Goal: Task Accomplishment & Management: Use online tool/utility

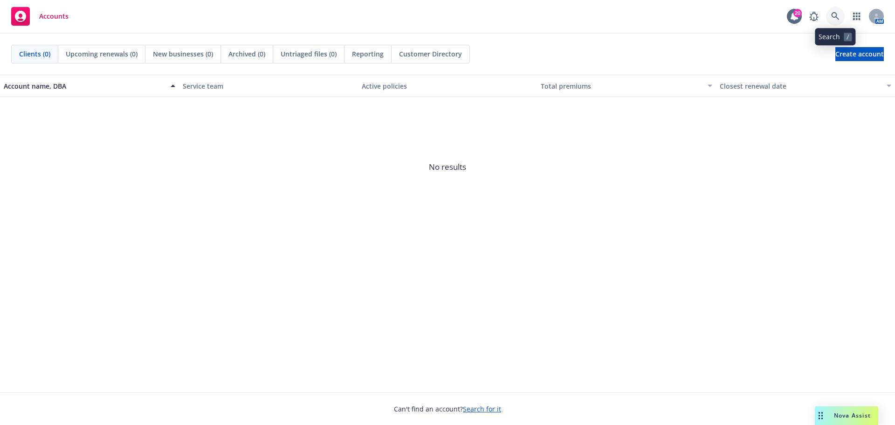
click at [836, 19] on icon at bounding box center [835, 16] width 8 height 8
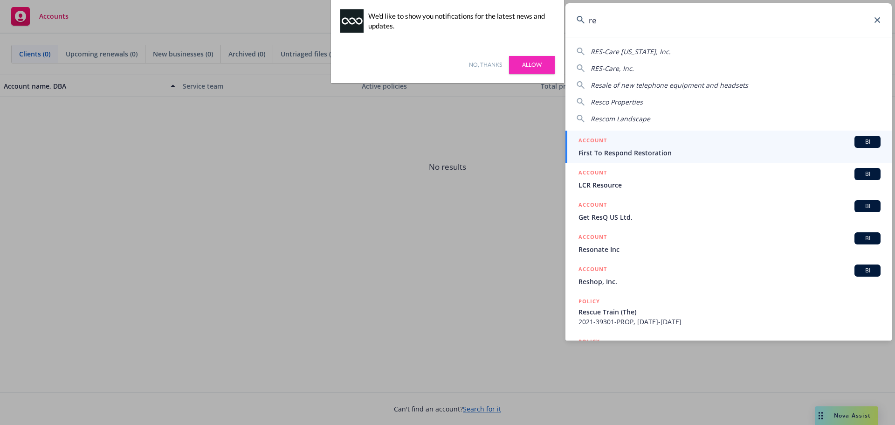
type input "r"
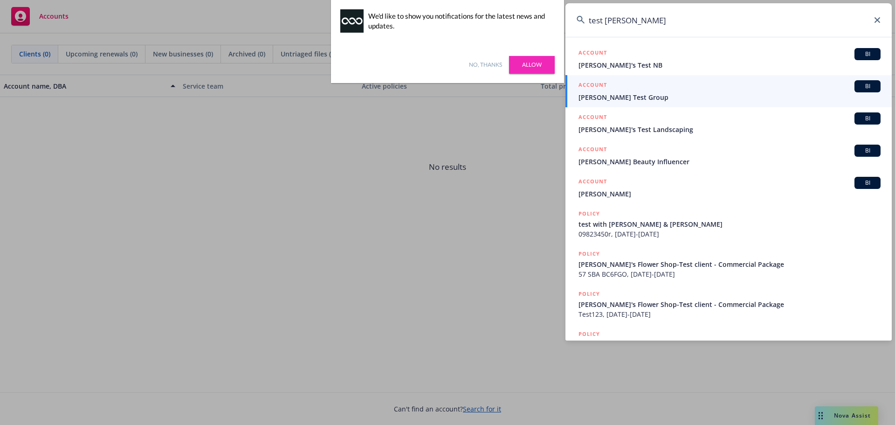
type input "test dawn"
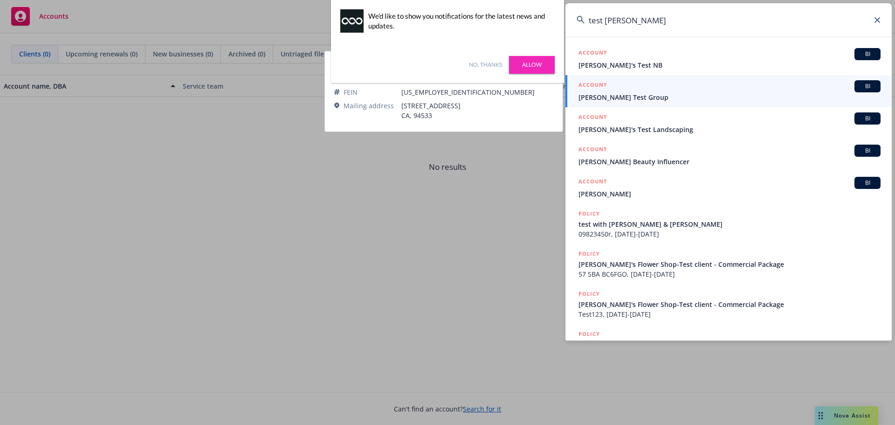
click at [593, 92] on span "[PERSON_NAME] Test Group" at bounding box center [729, 97] width 302 height 10
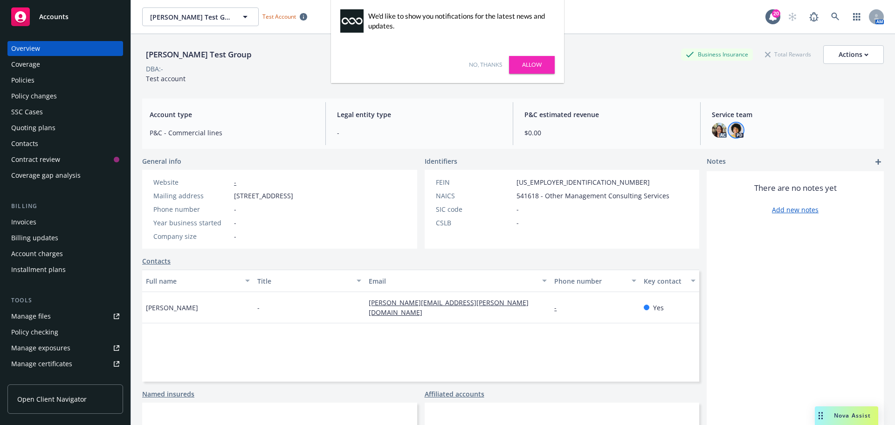
click at [732, 132] on img at bounding box center [735, 130] width 15 height 15
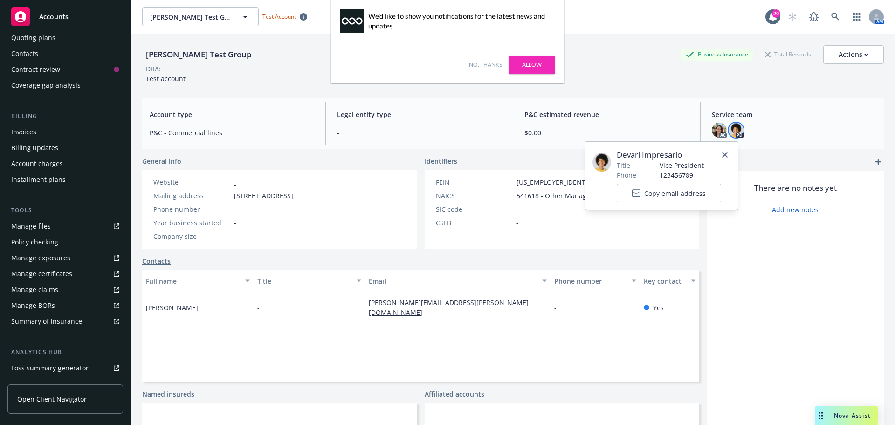
scroll to position [93, 0]
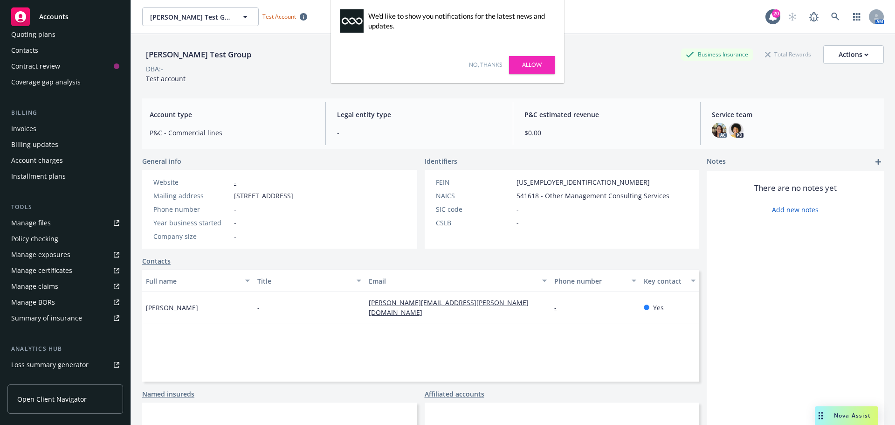
click at [54, 230] on link "Manage files" at bounding box center [65, 222] width 116 height 15
click at [50, 242] on div "Policy checking" at bounding box center [34, 238] width 47 height 15
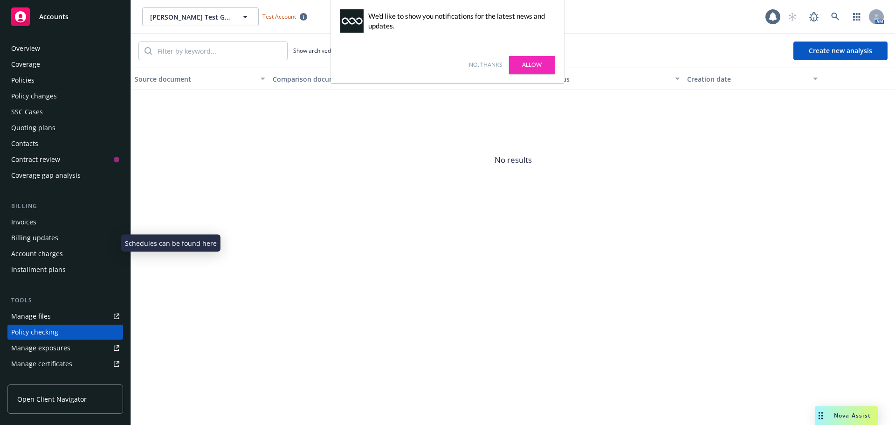
scroll to position [105, 0]
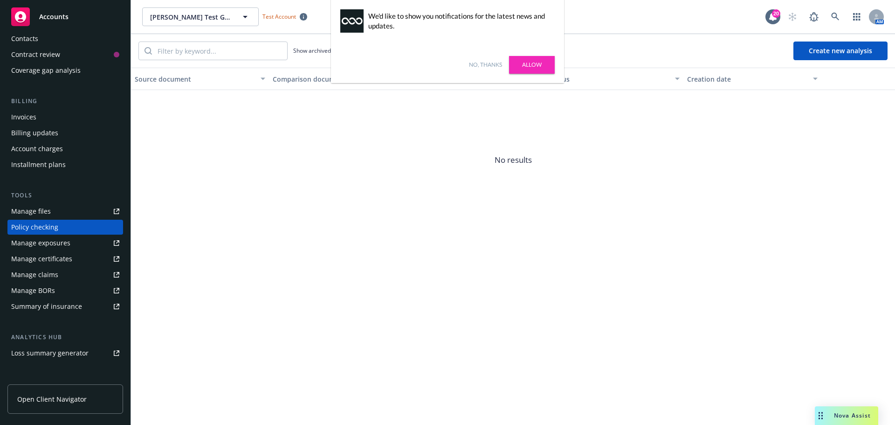
click at [473, 57] on div "No, thanks Allow" at bounding box center [447, 65] width 233 height 36
click at [476, 62] on link "No, thanks" at bounding box center [485, 65] width 33 height 8
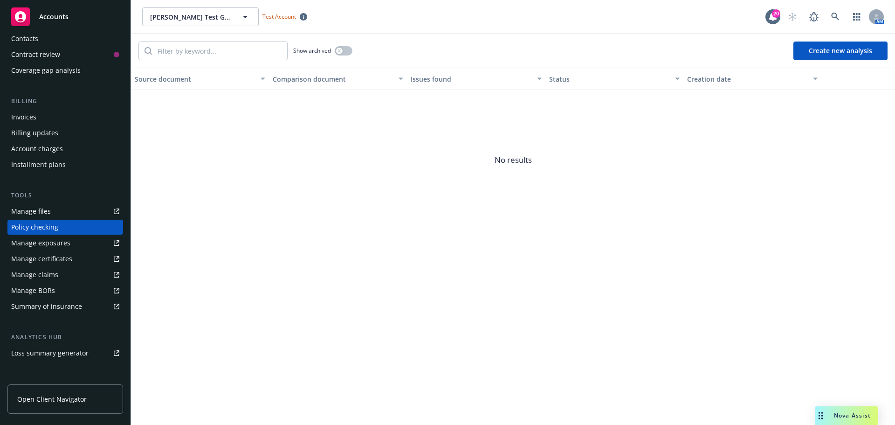
click at [822, 54] on button "Create new analysis" at bounding box center [840, 50] width 94 height 19
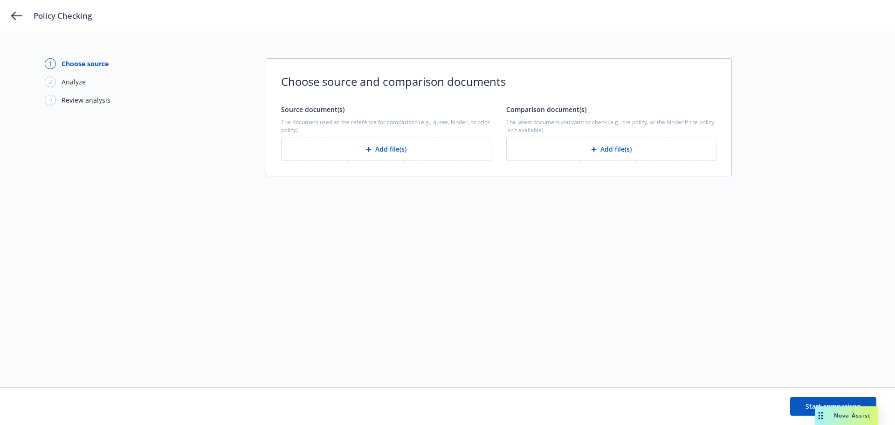
click at [410, 145] on button "Add file(s)" at bounding box center [386, 148] width 210 height 23
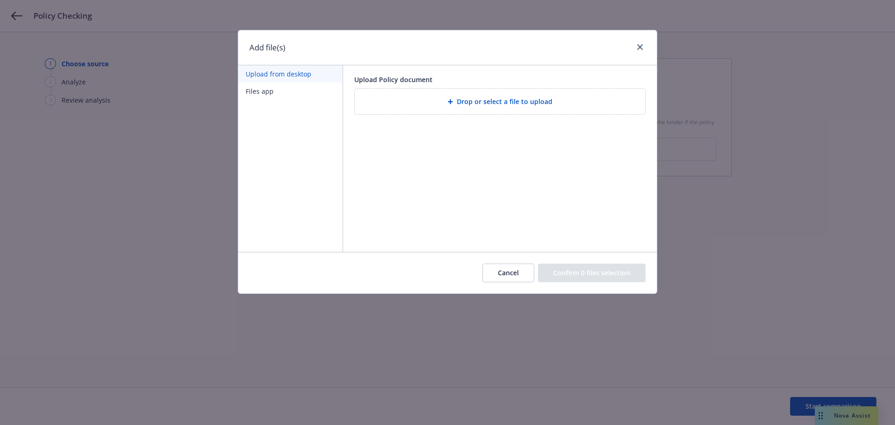
click at [498, 96] on div "Drop or select a file to upload" at bounding box center [500, 102] width 290 height 26
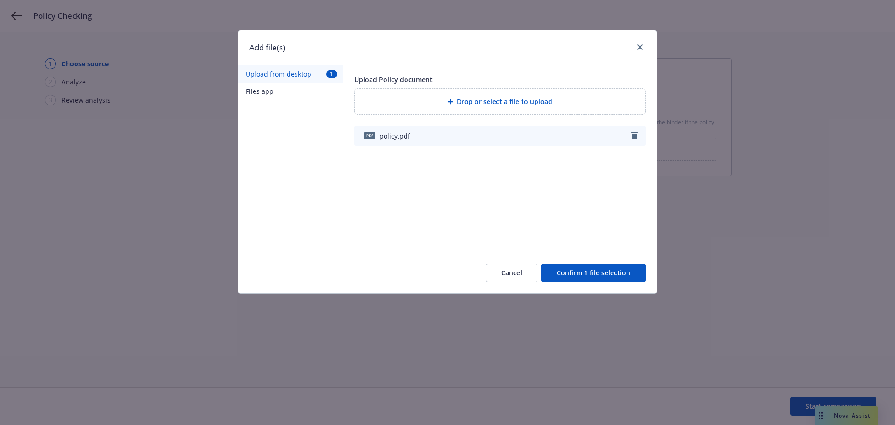
click at [589, 265] on button "Confirm 1 file selection" at bounding box center [593, 272] width 104 height 19
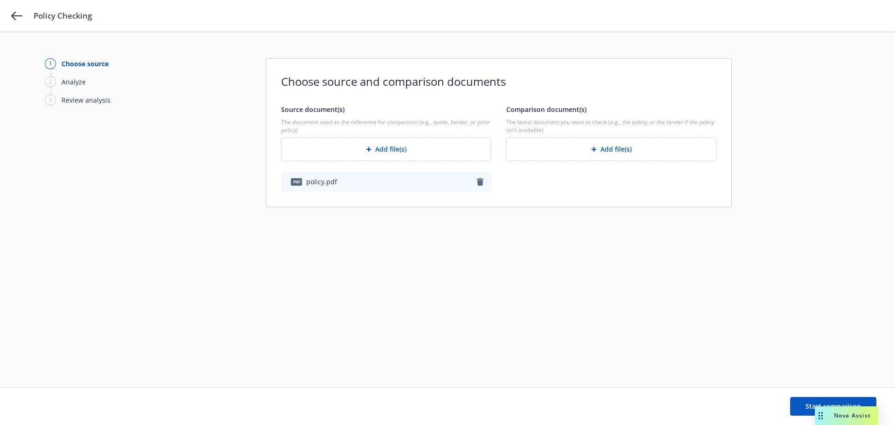
click at [626, 152] on button "Add file(s)" at bounding box center [611, 148] width 210 height 23
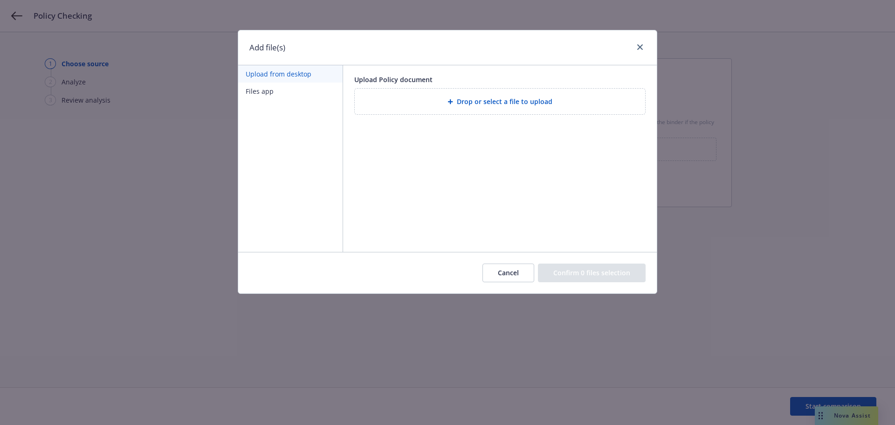
click at [478, 99] on span "Drop or select a file to upload" at bounding box center [505, 101] width 96 height 10
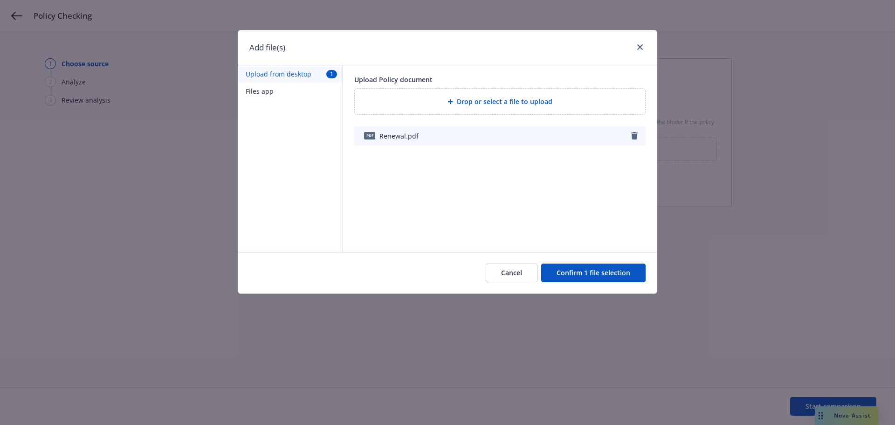
click at [585, 271] on button "Confirm 1 file selection" at bounding box center [593, 272] width 104 height 19
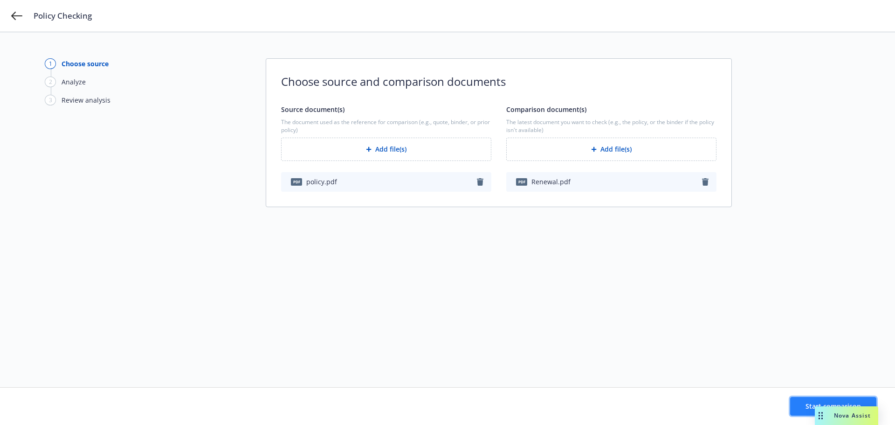
click at [810, 405] on span "Start comparison" at bounding box center [832, 405] width 55 height 9
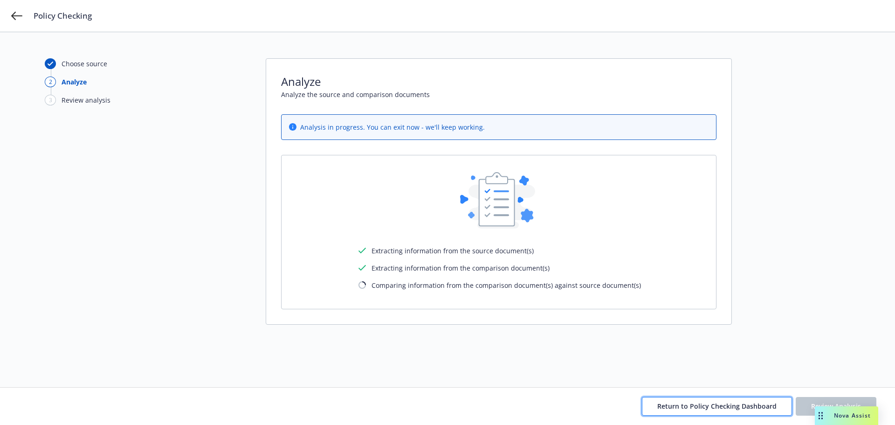
click at [685, 408] on span "Return to Policy Checking Dashboard" at bounding box center [716, 405] width 119 height 9
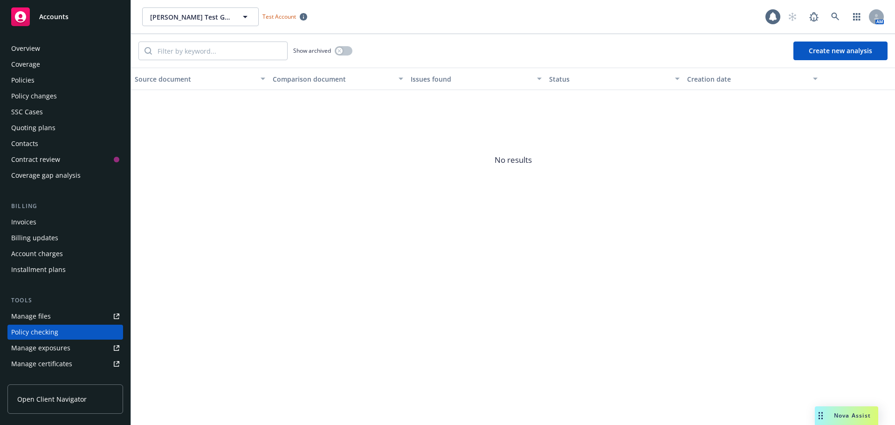
scroll to position [105, 0]
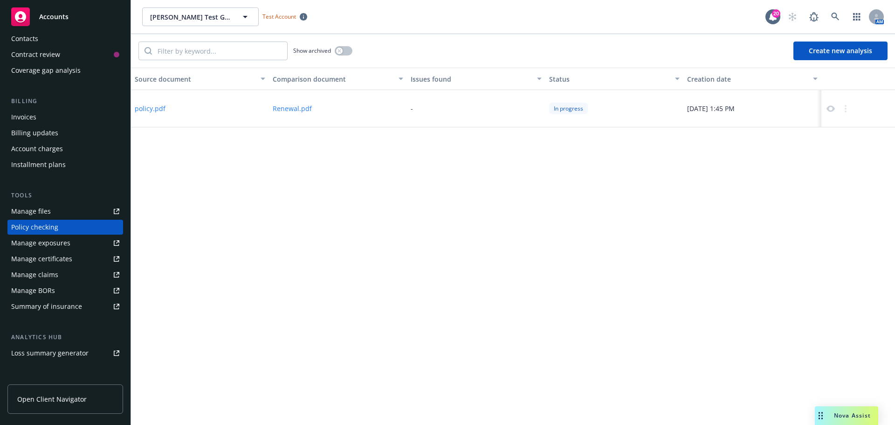
click at [569, 241] on div "Source document Comparison document Issues found Status Creation date policy.pd…" at bounding box center [513, 246] width 764 height 357
click at [497, 116] on div "49 issues found" at bounding box center [476, 108] width 138 height 37
click at [829, 110] on icon at bounding box center [830, 108] width 8 height 7
click at [163, 199] on div "Source document Comparison document Issues found Status Creation date policy.pd…" at bounding box center [513, 246] width 764 height 357
click at [850, 44] on button "Create new analysis" at bounding box center [840, 50] width 94 height 19
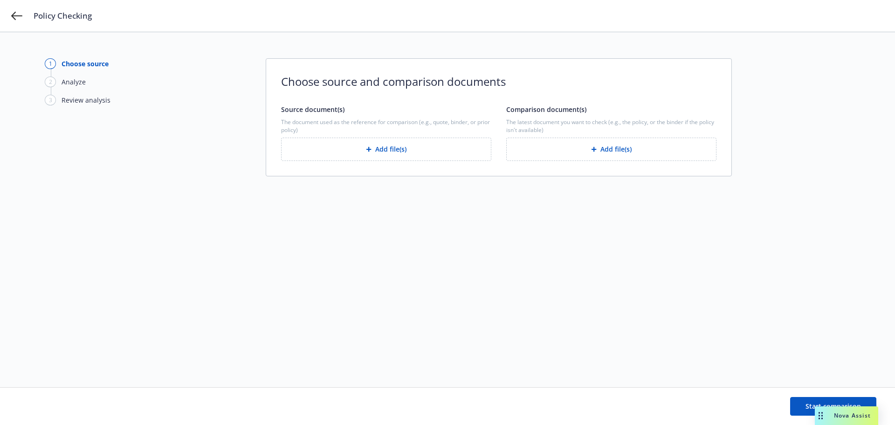
click at [425, 154] on button "Add file(s)" at bounding box center [386, 148] width 210 height 23
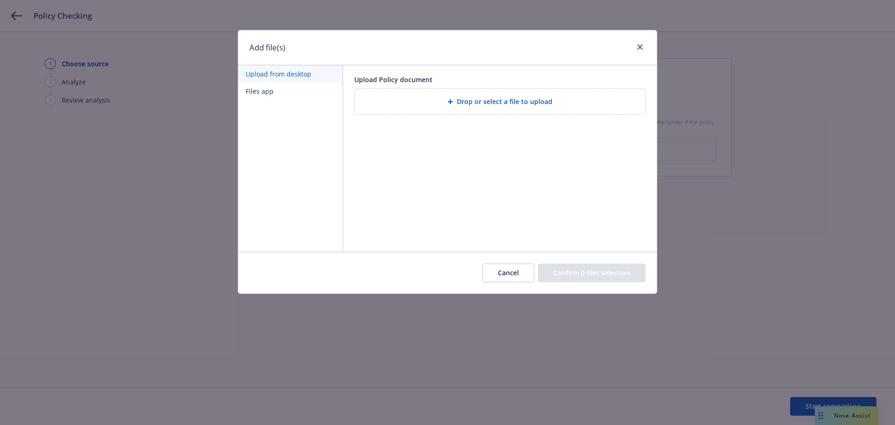
click at [489, 103] on span "Drop or select a file to upload" at bounding box center [505, 101] width 96 height 10
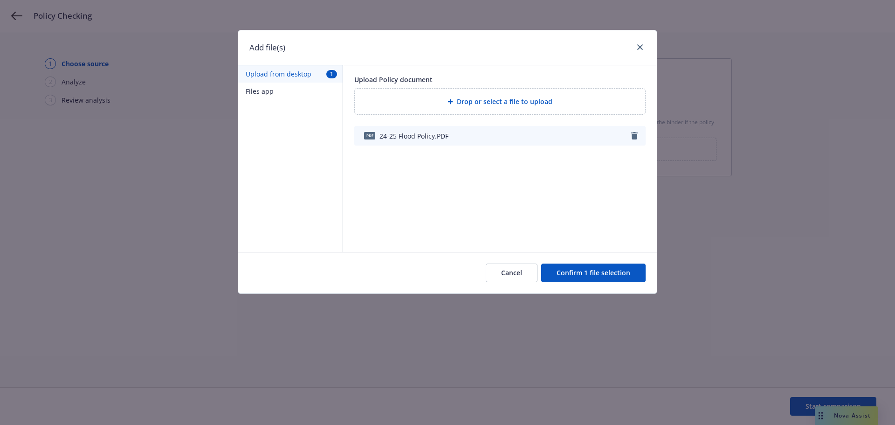
click at [574, 273] on button "Confirm 1 file selection" at bounding box center [593, 272] width 104 height 19
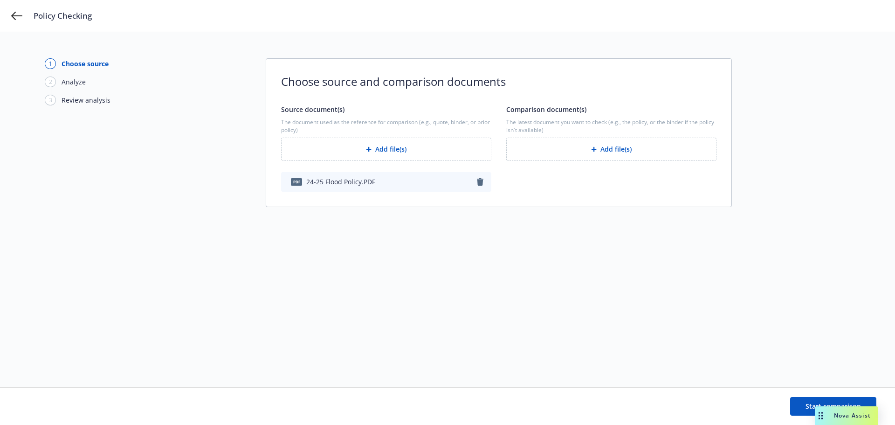
click at [606, 142] on button "Add file(s)" at bounding box center [611, 148] width 210 height 23
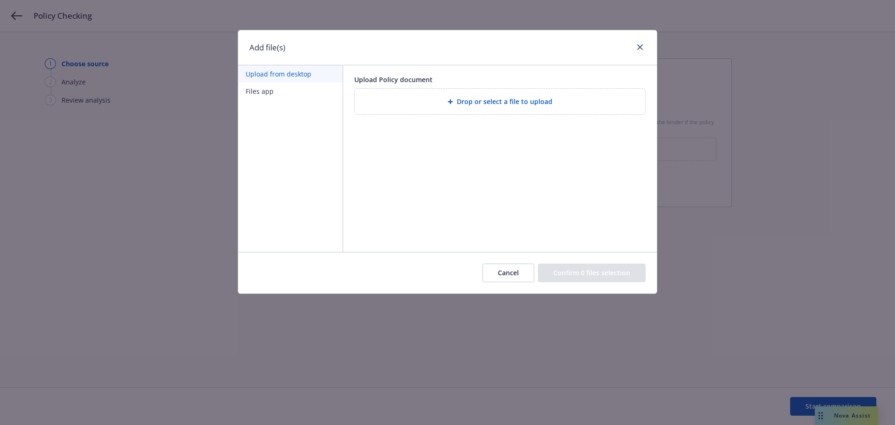
click at [493, 112] on div "Drop or select a file to upload" at bounding box center [500, 102] width 290 height 26
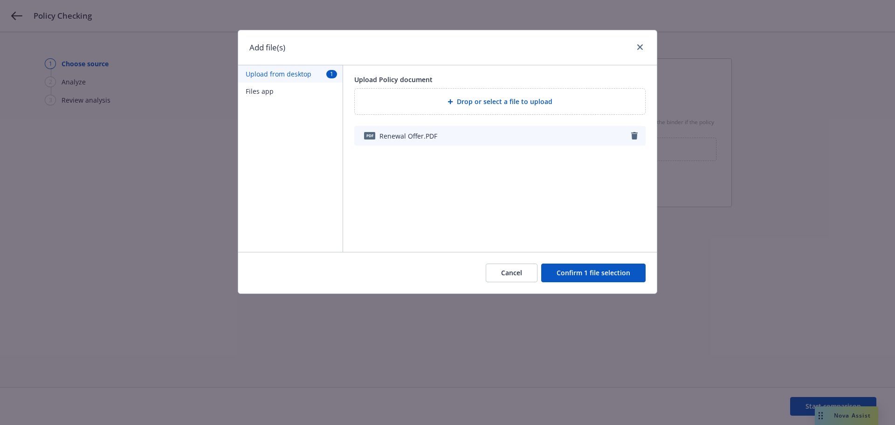
click at [581, 284] on div "Cancel Confirm 1 file selection" at bounding box center [447, 272] width 418 height 41
click at [581, 281] on button "Confirm 1 file selection" at bounding box center [593, 272] width 104 height 19
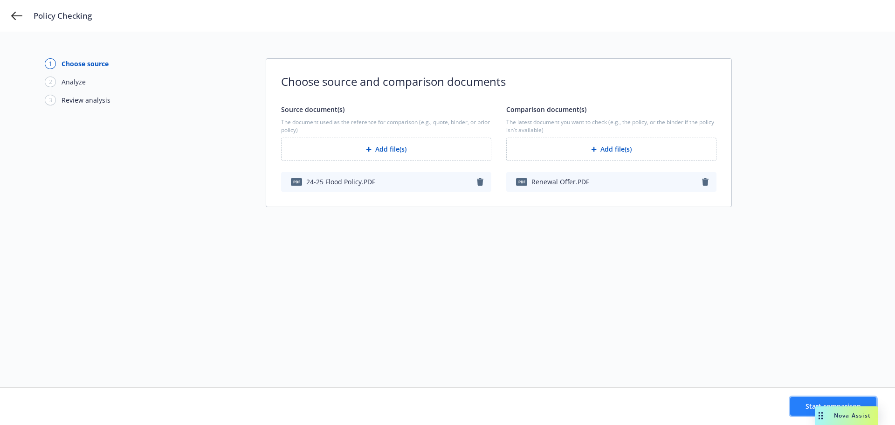
click at [804, 401] on button "Start comparison" at bounding box center [833, 406] width 86 height 19
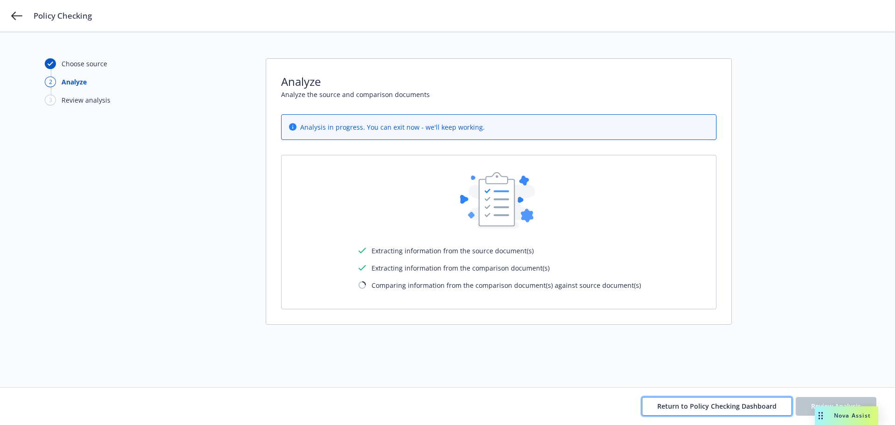
click at [694, 414] on button "Return to Policy Checking Dashboard" at bounding box center [717, 406] width 150 height 19
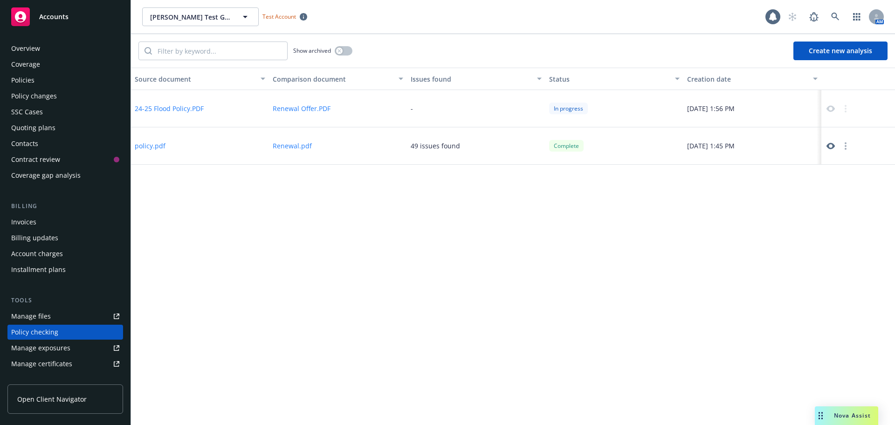
scroll to position [105, 0]
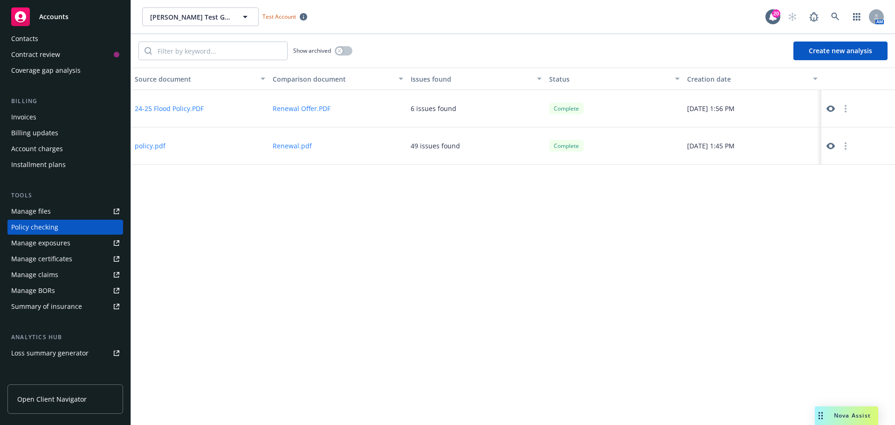
click at [829, 105] on icon at bounding box center [830, 108] width 8 height 8
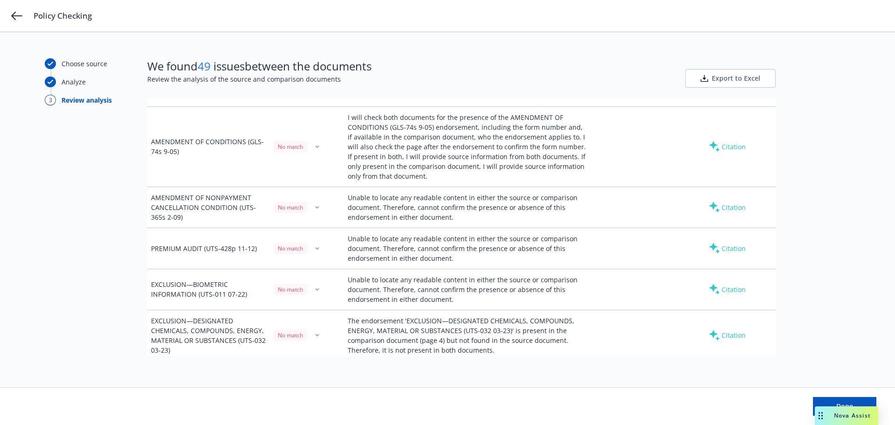
scroll to position [2408, 0]
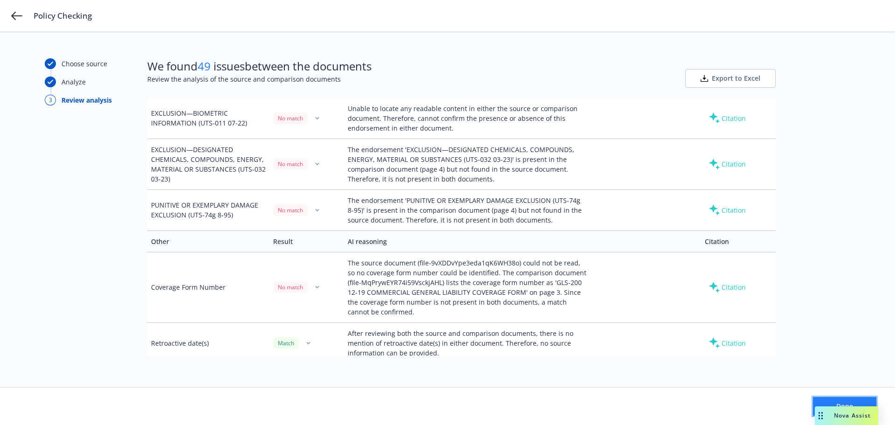
click at [859, 405] on button "Done" at bounding box center [844, 406] width 63 height 19
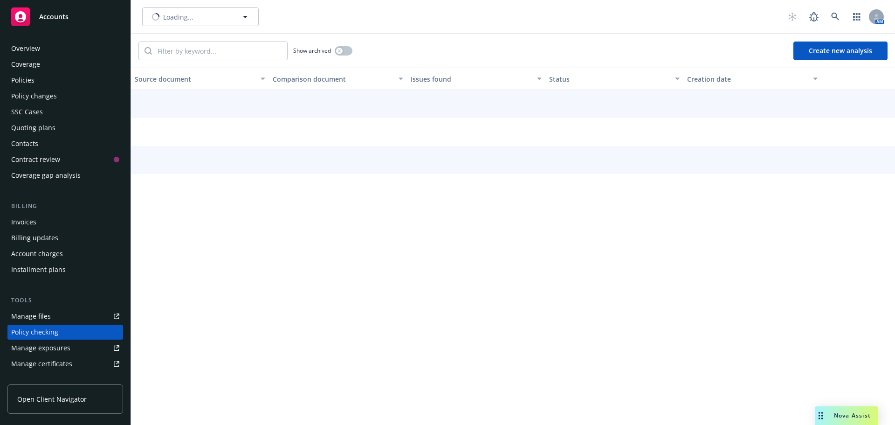
scroll to position [105, 0]
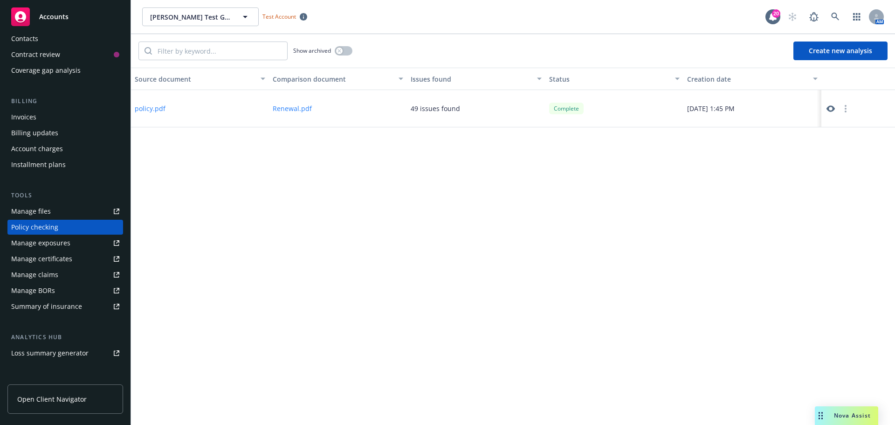
click at [811, 53] on button "Create new analysis" at bounding box center [840, 50] width 94 height 19
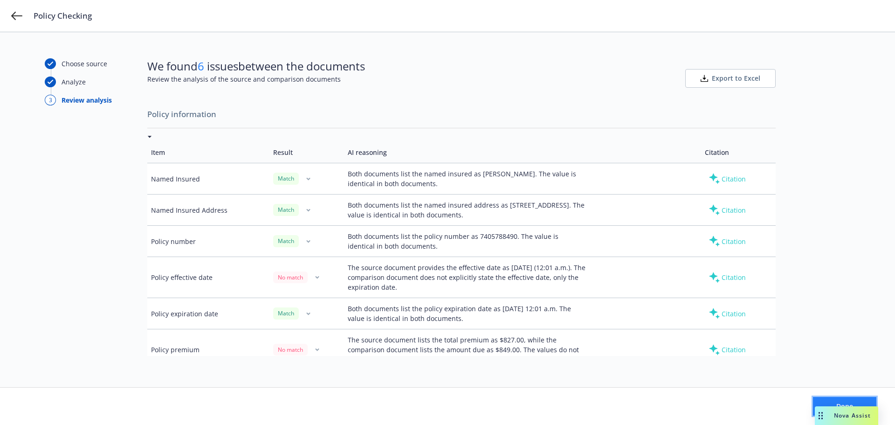
click at [828, 397] on button "Done" at bounding box center [844, 406] width 63 height 19
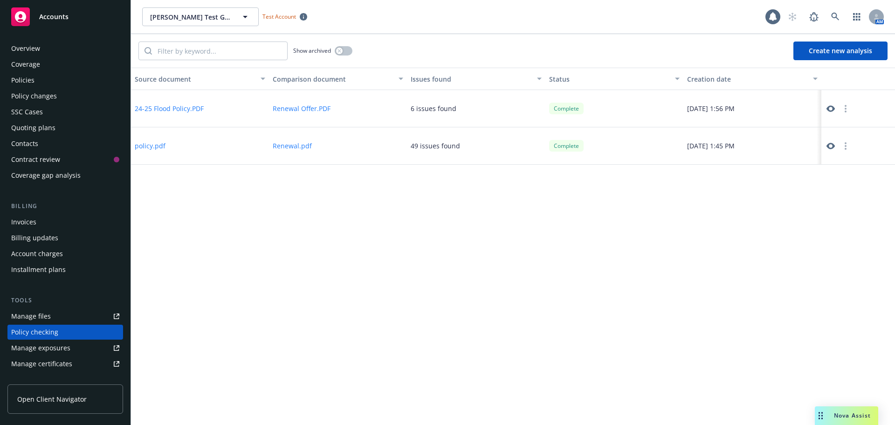
scroll to position [105, 0]
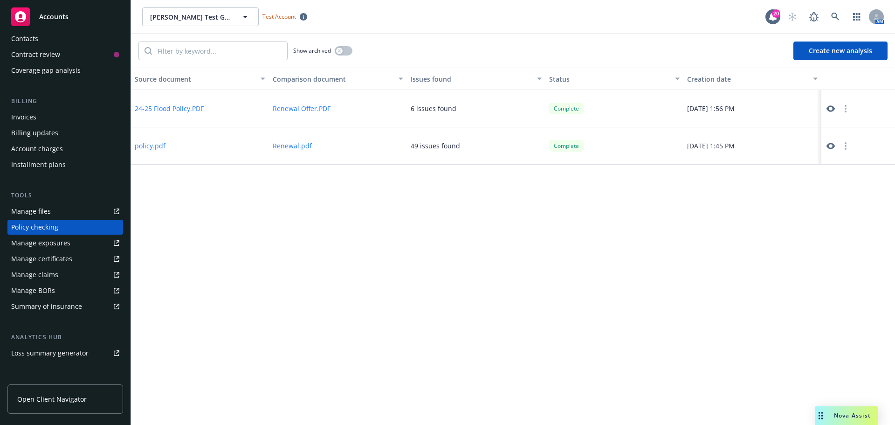
click at [822, 49] on button "Create new analysis" at bounding box center [840, 50] width 94 height 19
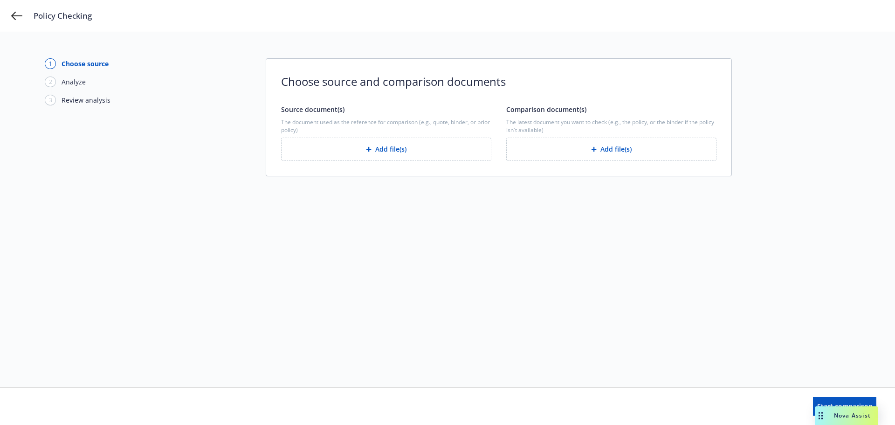
click at [408, 150] on button "Add file(s)" at bounding box center [386, 148] width 210 height 23
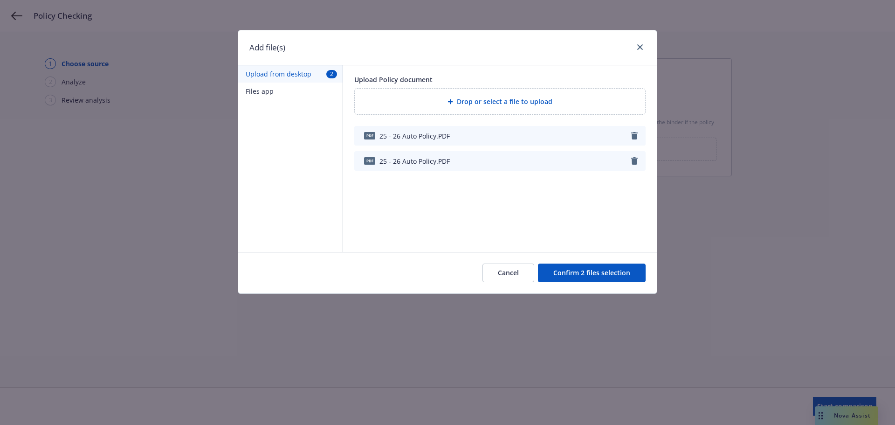
click at [636, 162] on icon "button" at bounding box center [634, 160] width 7 height 7
click at [606, 274] on button "Confirm 1 file selection" at bounding box center [593, 272] width 104 height 19
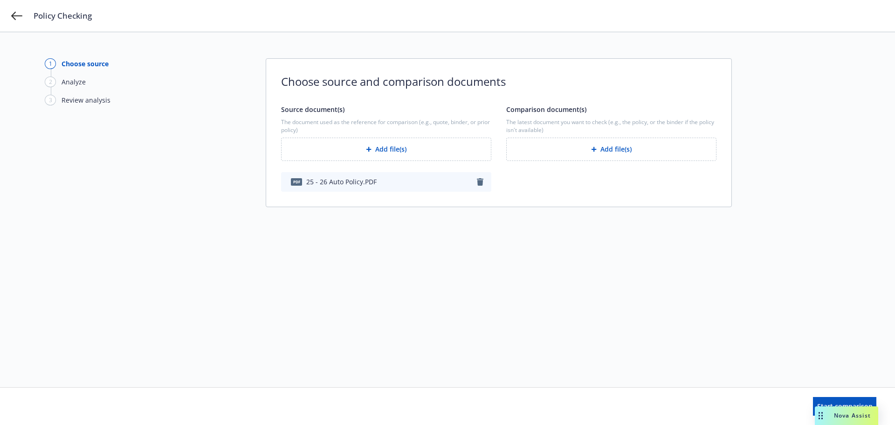
click at [577, 146] on button "Add file(s)" at bounding box center [611, 148] width 210 height 23
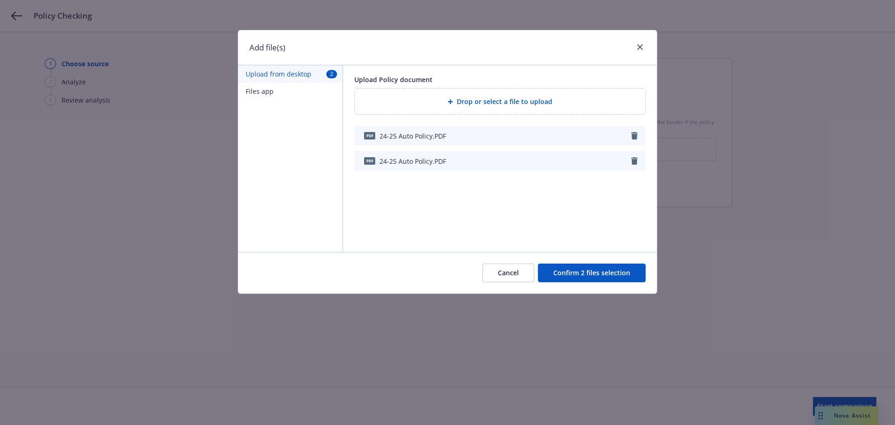
click at [636, 158] on icon "button" at bounding box center [633, 160] width 7 height 7
click at [590, 274] on button "Confirm 1 file selection" at bounding box center [593, 272] width 104 height 19
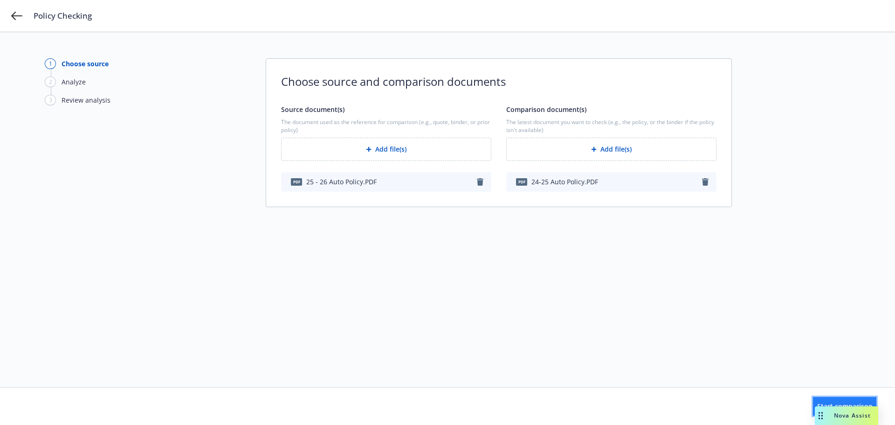
click at [813, 411] on button "Start comparison" at bounding box center [844, 406] width 63 height 19
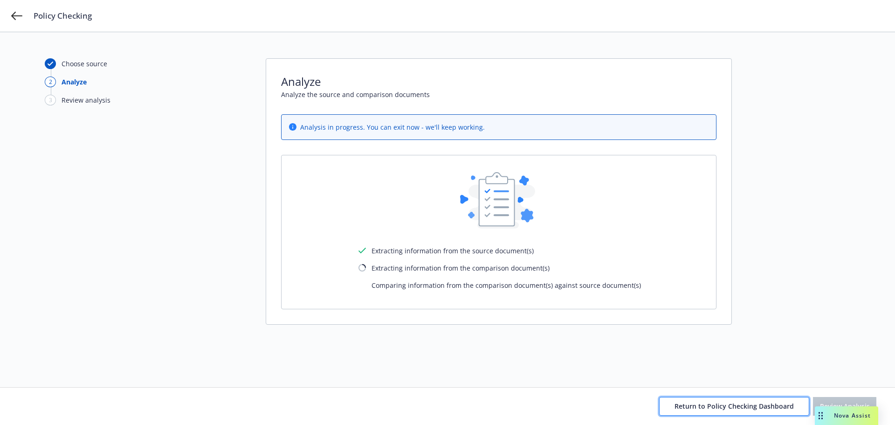
click at [756, 404] on span "Return to Policy Checking Dashboard" at bounding box center [733, 405] width 119 height 9
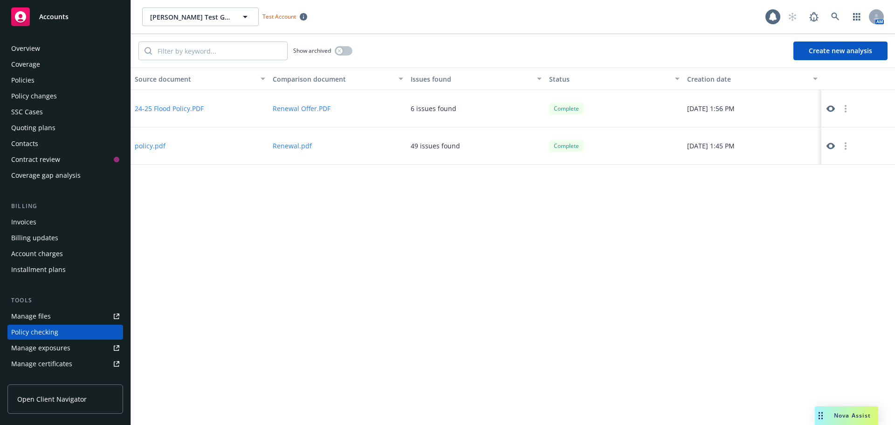
scroll to position [105, 0]
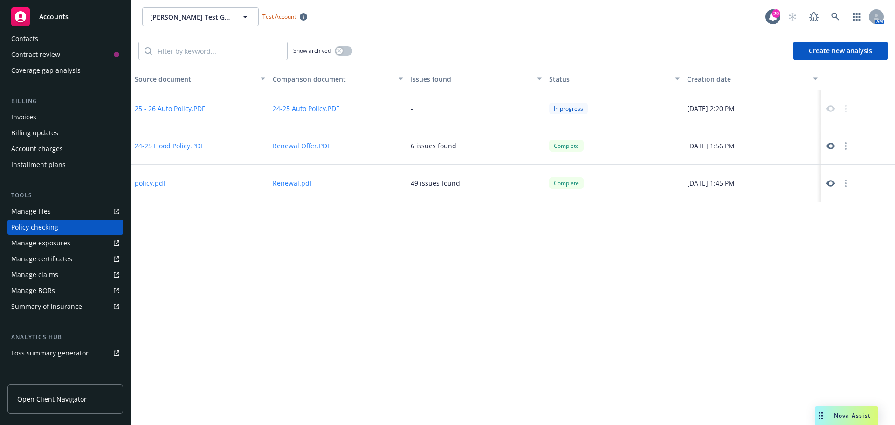
click at [831, 145] on icon at bounding box center [830, 146] width 8 height 8
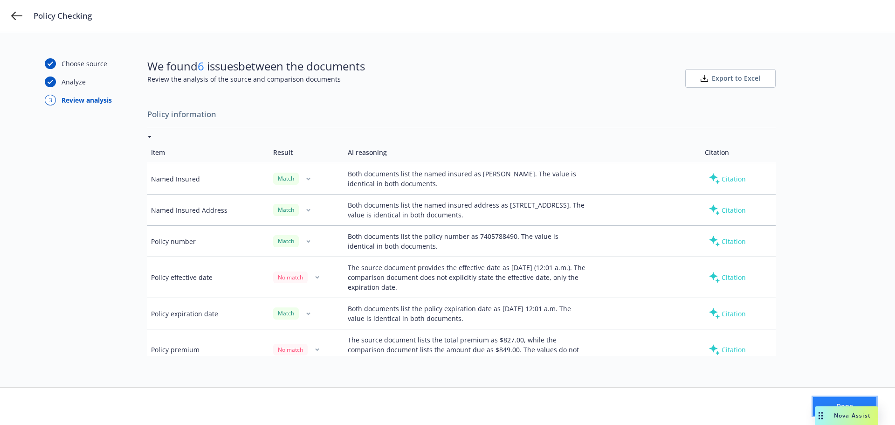
click at [831, 402] on button "Done" at bounding box center [844, 406] width 63 height 19
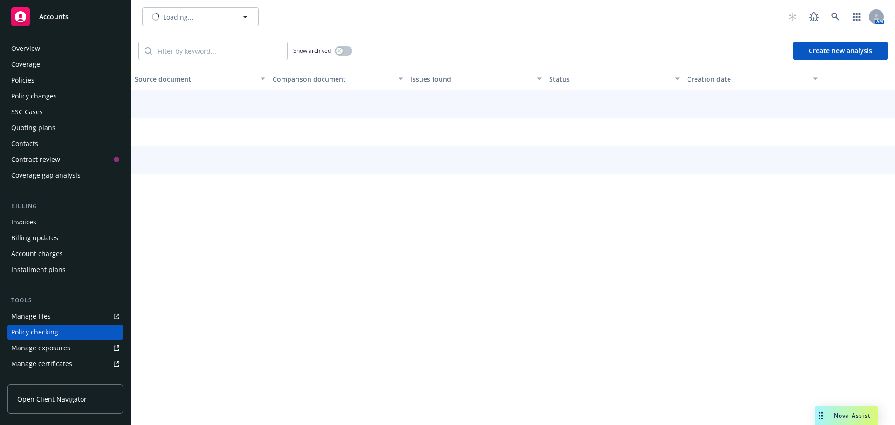
scroll to position [105, 0]
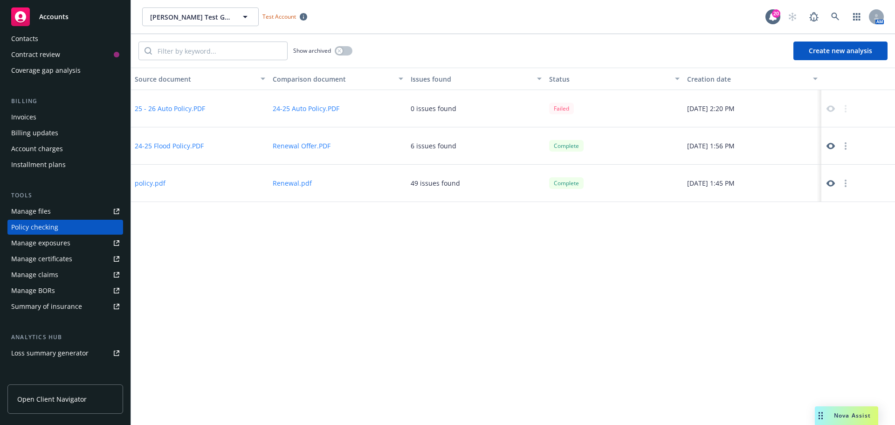
click at [828, 147] on icon at bounding box center [830, 146] width 8 height 7
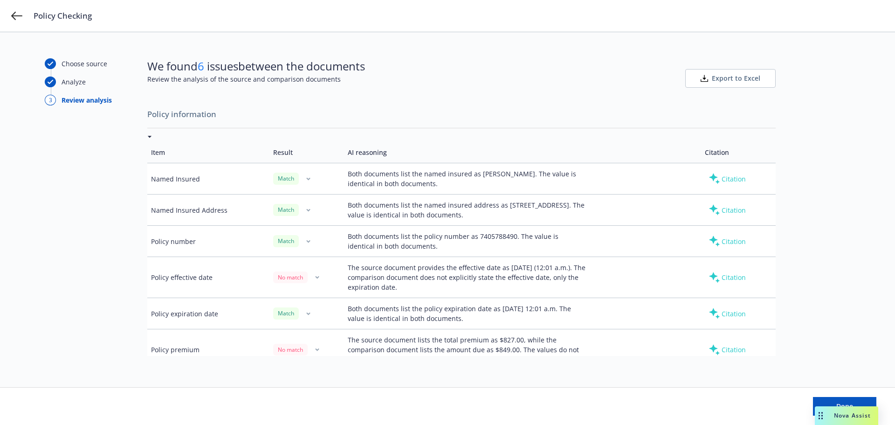
click at [726, 82] on span "Export to Excel" at bounding box center [736, 78] width 48 height 9
click at [829, 403] on button "Done" at bounding box center [844, 406] width 63 height 19
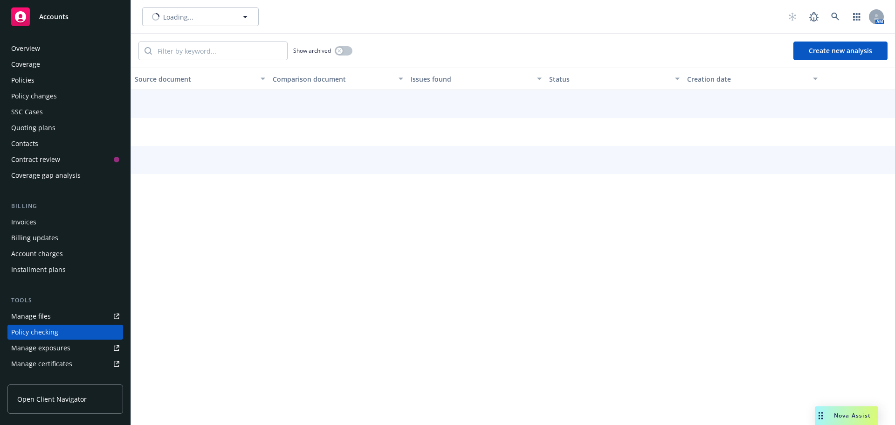
scroll to position [105, 0]
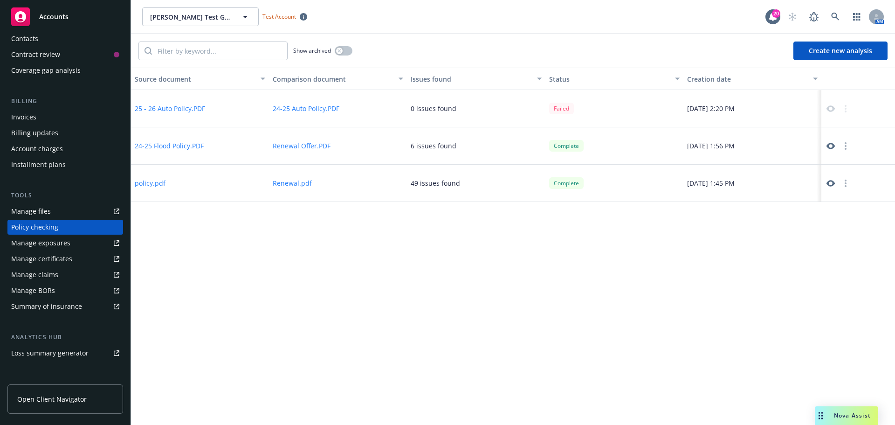
click at [836, 53] on button "Create new analysis" at bounding box center [840, 50] width 94 height 19
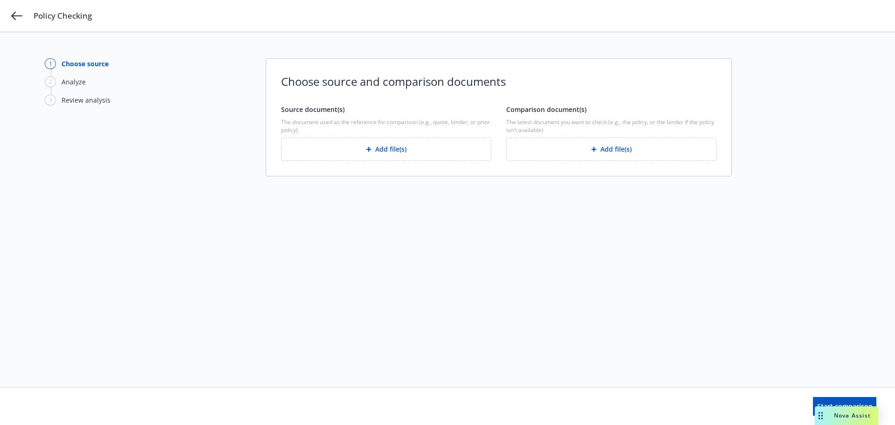
click at [357, 143] on button "Add file(s)" at bounding box center [386, 148] width 210 height 23
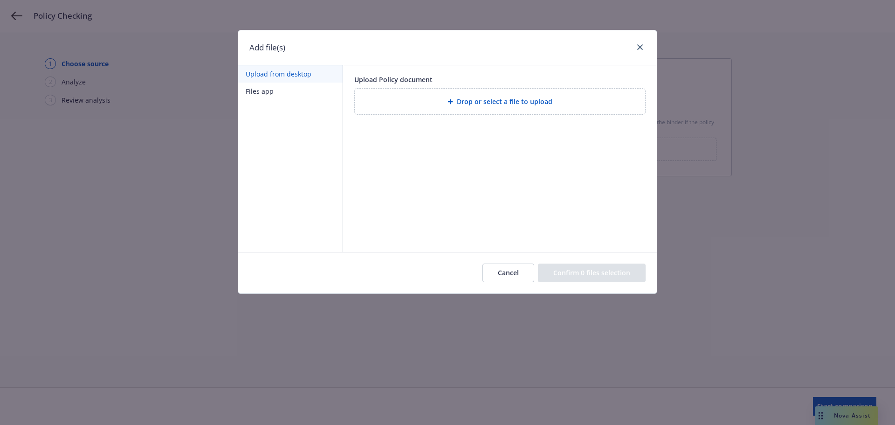
click at [469, 103] on span "Drop or select a file to upload" at bounding box center [505, 101] width 96 height 10
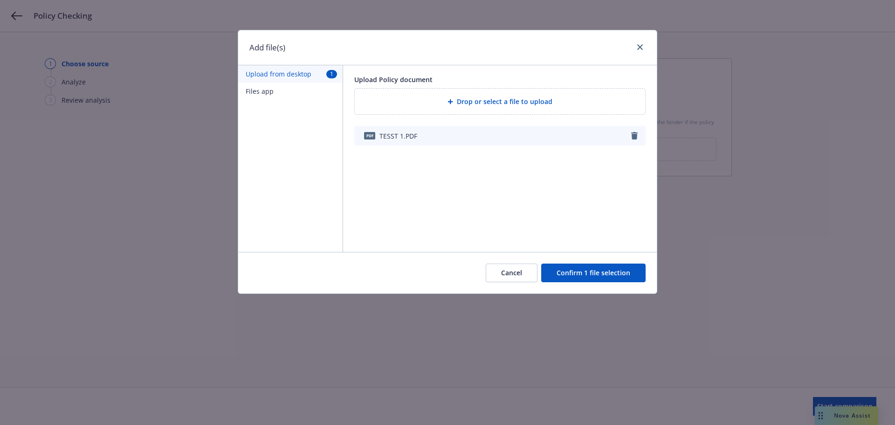
click at [588, 274] on button "Confirm 1 file selection" at bounding box center [593, 272] width 104 height 19
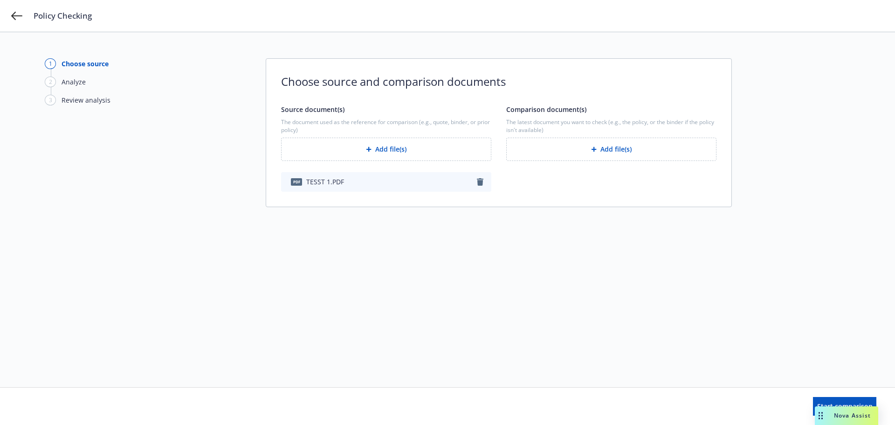
click at [626, 158] on button "Add file(s)" at bounding box center [611, 148] width 210 height 23
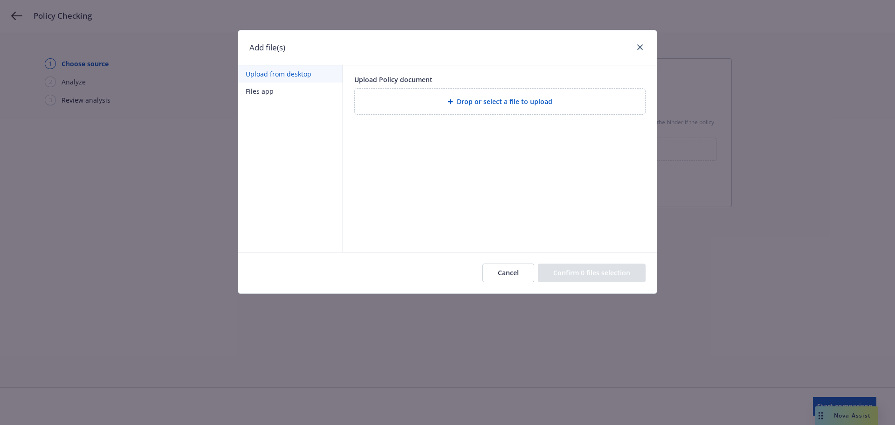
click at [469, 105] on span "Drop or select a file to upload" at bounding box center [505, 101] width 96 height 10
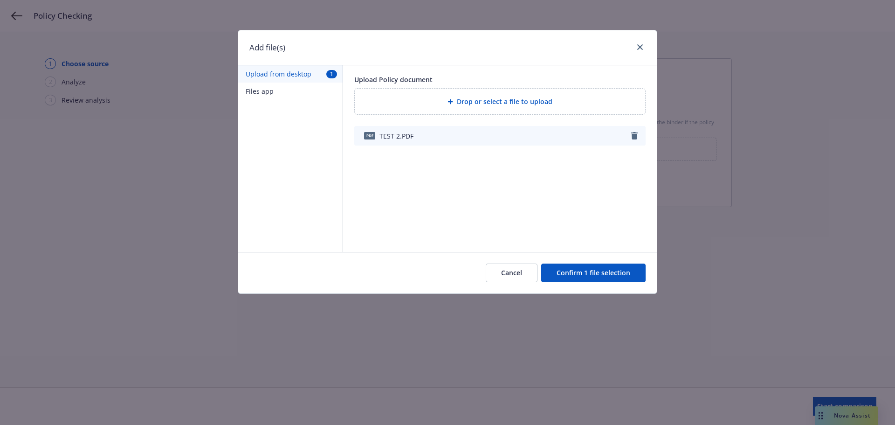
click at [588, 271] on button "Confirm 1 file selection" at bounding box center [593, 272] width 104 height 19
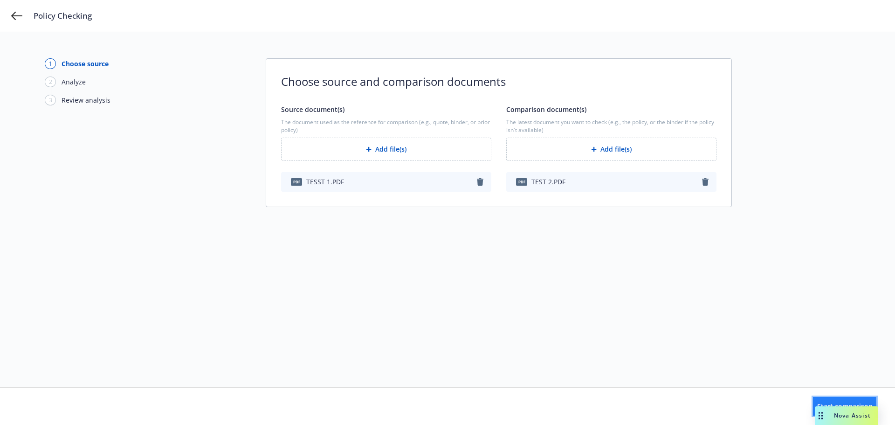
click at [820, 399] on button "Start comparison" at bounding box center [844, 406] width 63 height 19
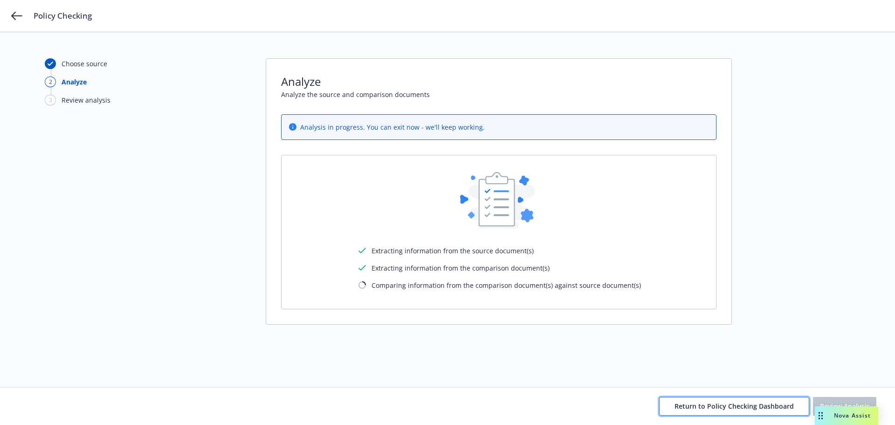
click at [755, 404] on span "Return to Policy Checking Dashboard" at bounding box center [733, 405] width 119 height 9
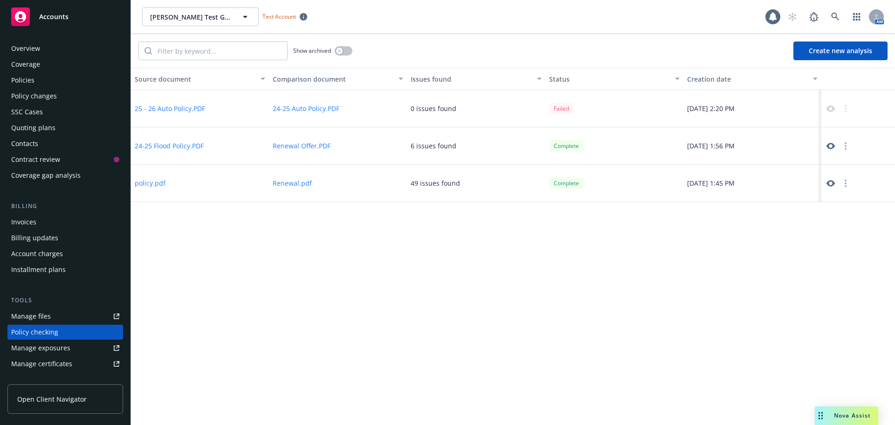
scroll to position [105, 0]
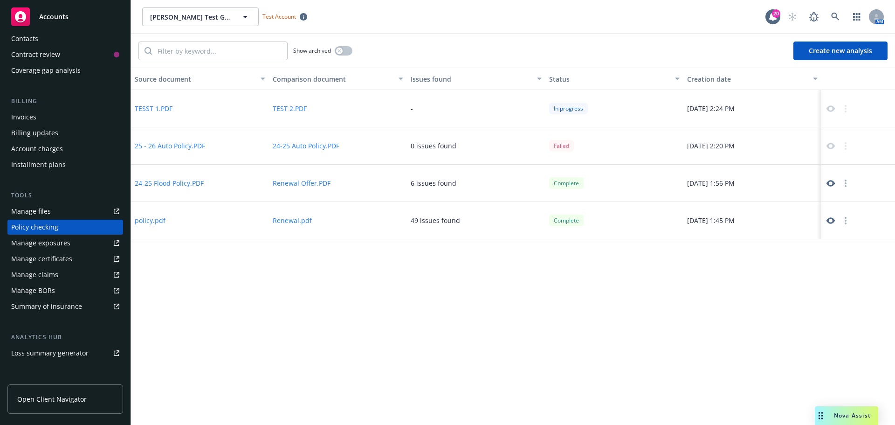
click at [686, 375] on div "Source document Comparison document Issues found Status Creation date TESST 1.P…" at bounding box center [513, 246] width 764 height 357
click at [831, 108] on icon at bounding box center [830, 108] width 8 height 8
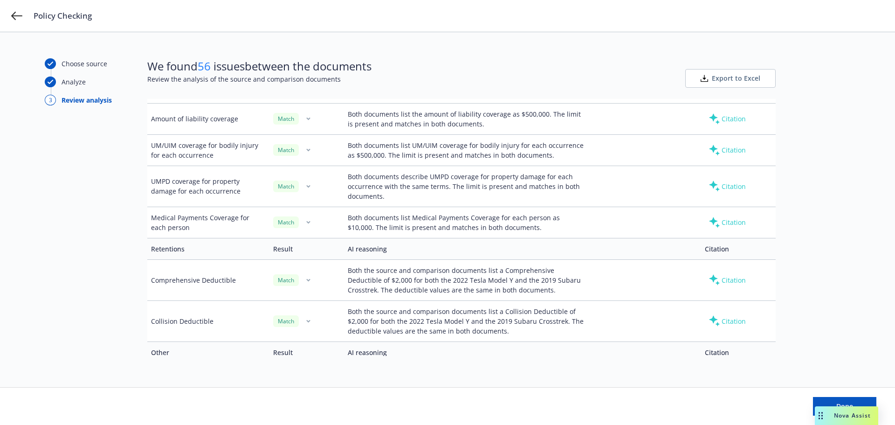
scroll to position [1025, 0]
click at [731, 80] on span "Export to Excel" at bounding box center [736, 78] width 48 height 9
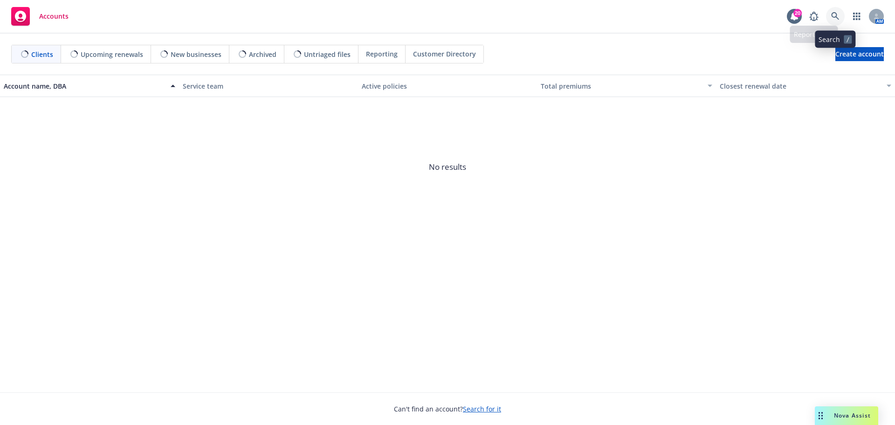
click at [831, 10] on link at bounding box center [835, 16] width 19 height 19
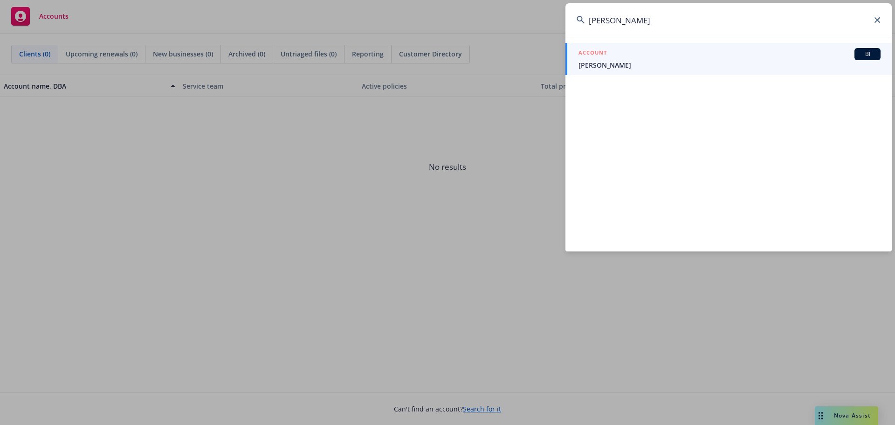
type input "warenski"
click at [641, 65] on span "Tom Wabinski" at bounding box center [729, 65] width 302 height 10
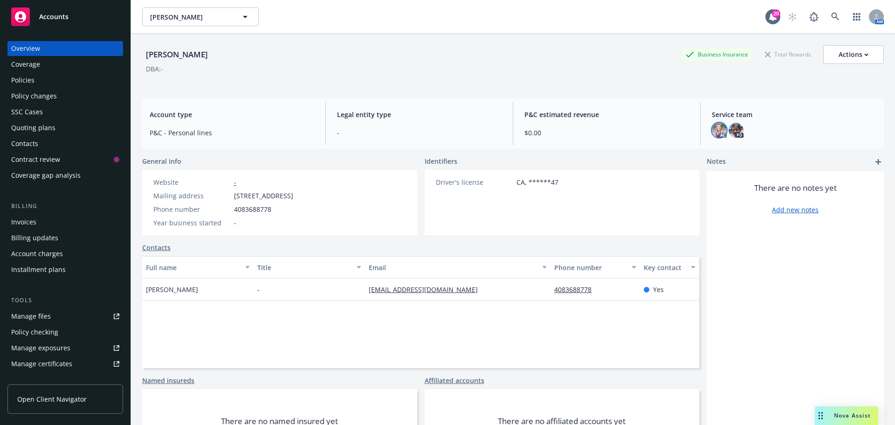
click at [717, 129] on img at bounding box center [719, 130] width 15 height 15
click at [732, 133] on img at bounding box center [735, 130] width 15 height 15
click at [715, 126] on img at bounding box center [719, 130] width 15 height 15
